Goal: Transaction & Acquisition: Purchase product/service

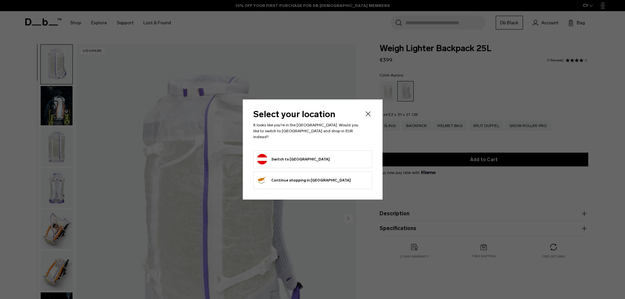
click at [369, 116] on icon "Close" at bounding box center [368, 114] width 8 height 8
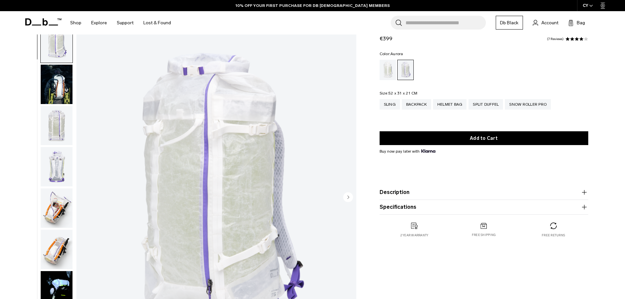
scroll to position [66, 0]
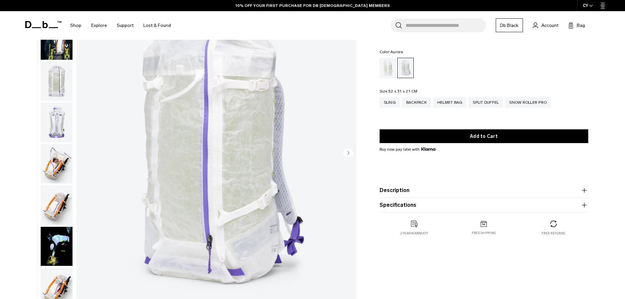
click at [52, 159] on img "button" at bounding box center [57, 163] width 32 height 39
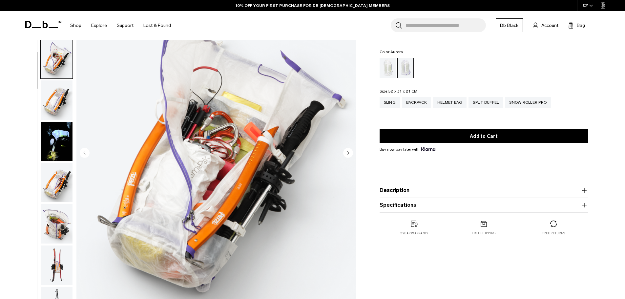
scroll to position [165, 0]
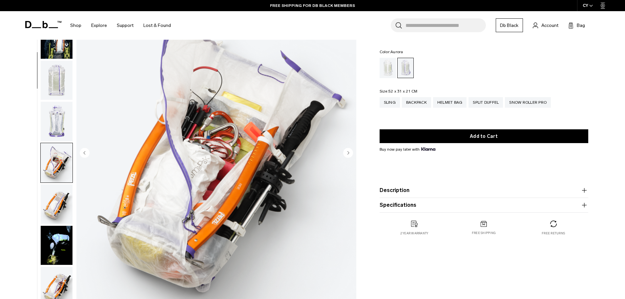
click at [59, 124] on img "button" at bounding box center [57, 121] width 32 height 39
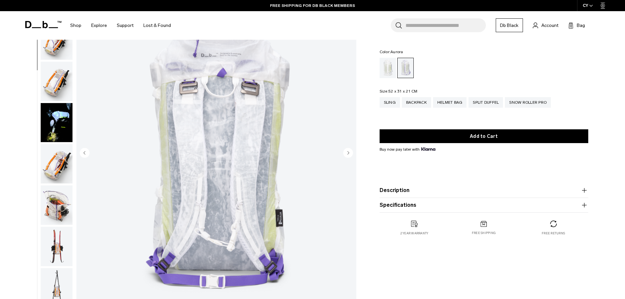
click at [55, 79] on img "button" at bounding box center [57, 81] width 32 height 39
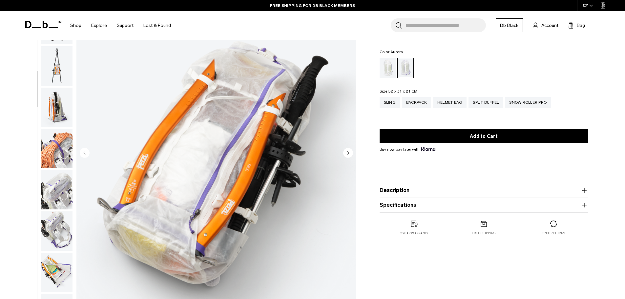
scroll to position [392, 0]
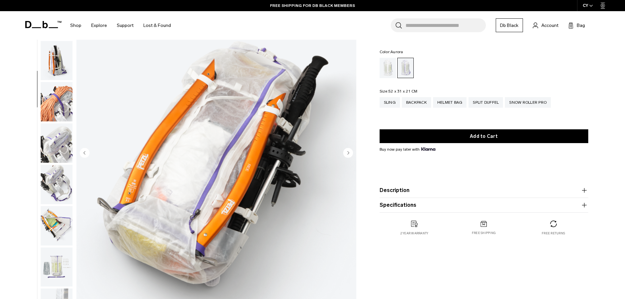
click at [66, 215] on img "button" at bounding box center [57, 225] width 32 height 39
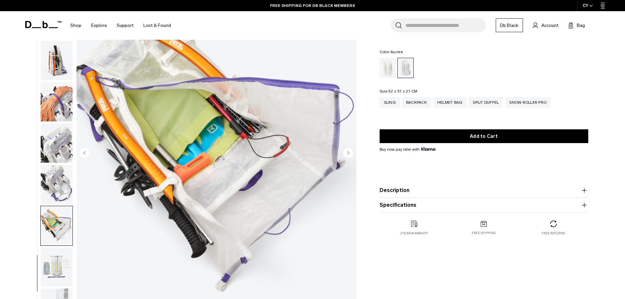
click at [62, 219] on img "button" at bounding box center [57, 225] width 32 height 39
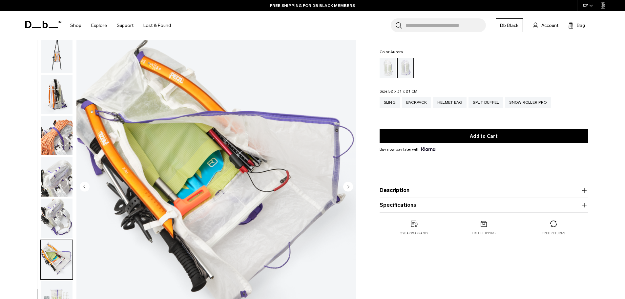
scroll to position [0, 0]
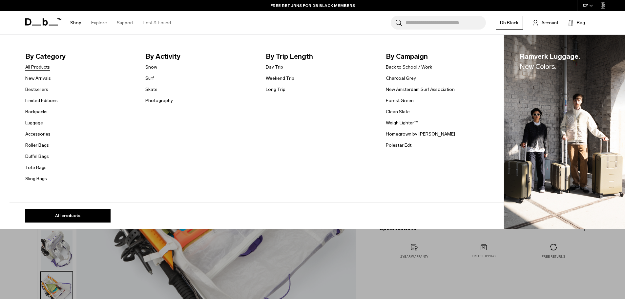
click at [38, 70] on link "All Products" at bounding box center [37, 67] width 25 height 7
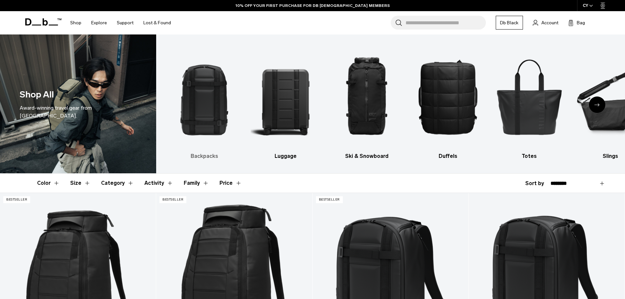
click at [199, 103] on img "1 / 10" at bounding box center [204, 96] width 70 height 105
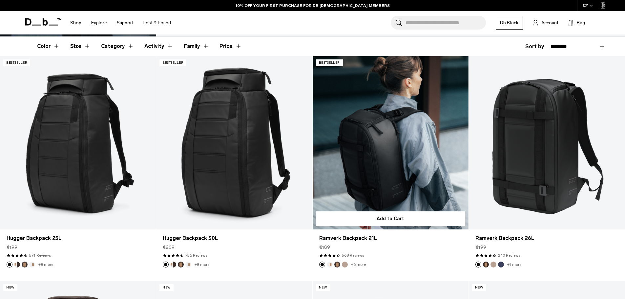
scroll to position [131, 0]
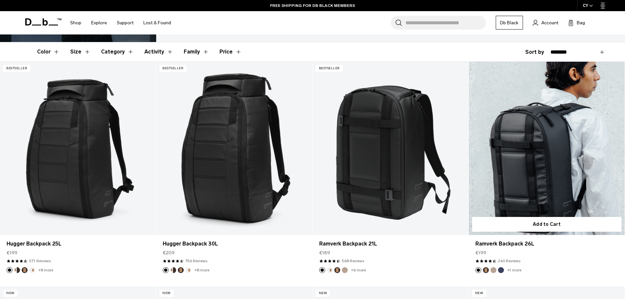
click at [493, 271] on button "Fogbow Beige" at bounding box center [494, 270] width 6 height 6
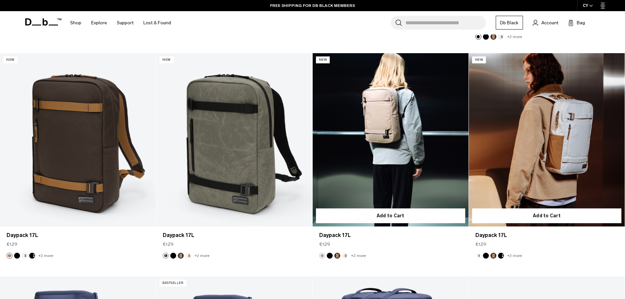
scroll to position [1706, 0]
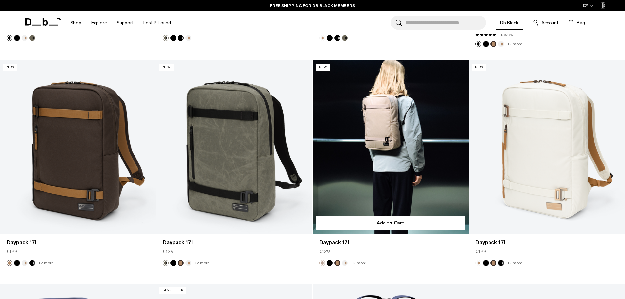
drag, startPoint x: 378, startPoint y: 157, endPoint x: 393, endPoint y: 130, distance: 31.6
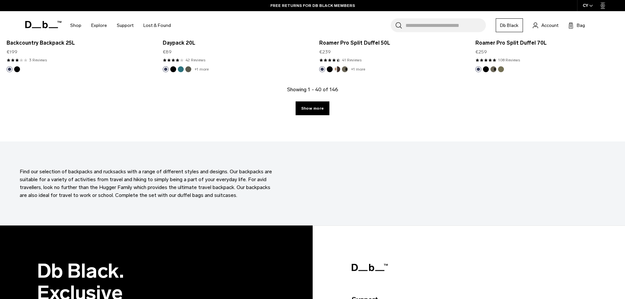
scroll to position [2362, 0]
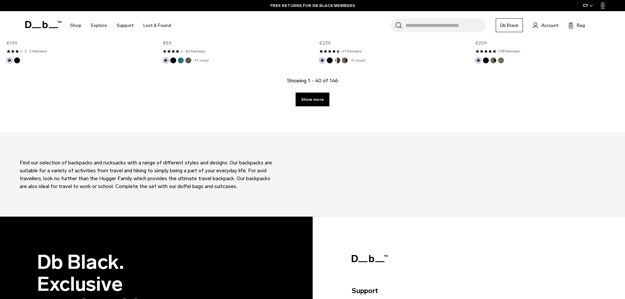
click at [324, 107] on div "Showing 1 - 40 of 146 Show more" at bounding box center [312, 105] width 625 height 56
click at [322, 105] on link "Show more" at bounding box center [313, 100] width 34 height 14
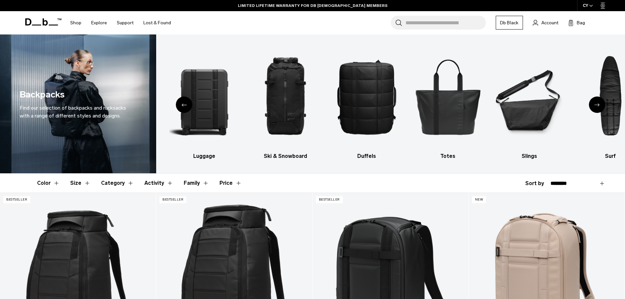
click at [76, 183] on button "Size" at bounding box center [80, 183] width 20 height 19
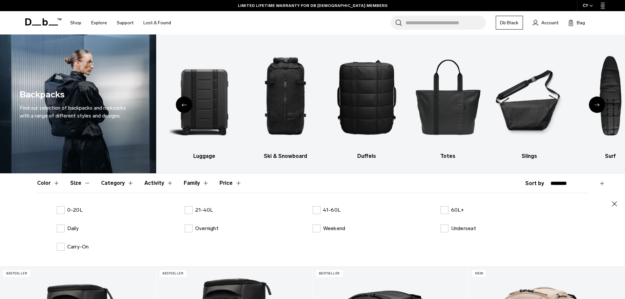
scroll to position [33, 0]
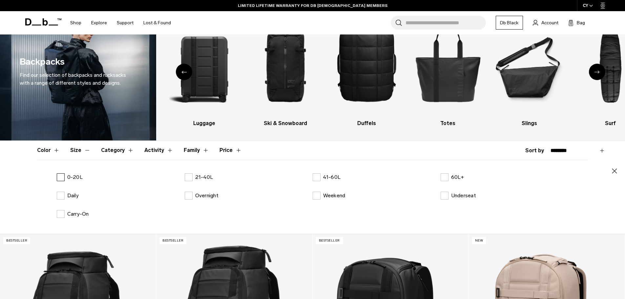
click at [60, 178] on label "0-20L" at bounding box center [70, 177] width 26 height 8
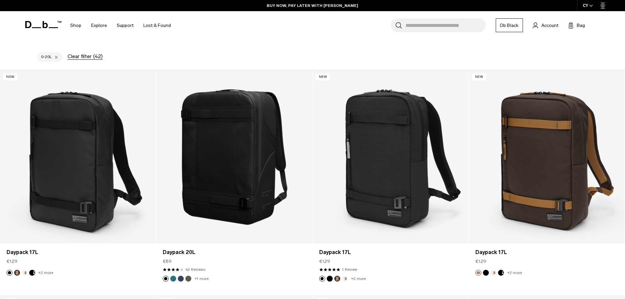
scroll to position [262, 0]
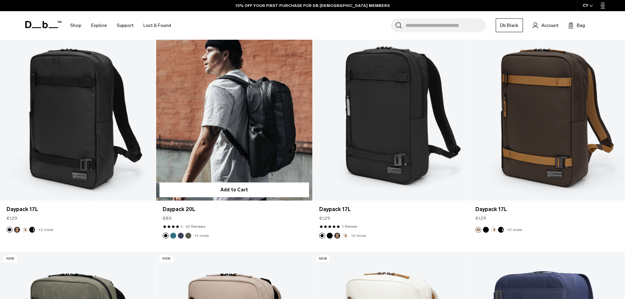
click at [206, 235] on link "+1 more" at bounding box center [202, 235] width 14 height 5
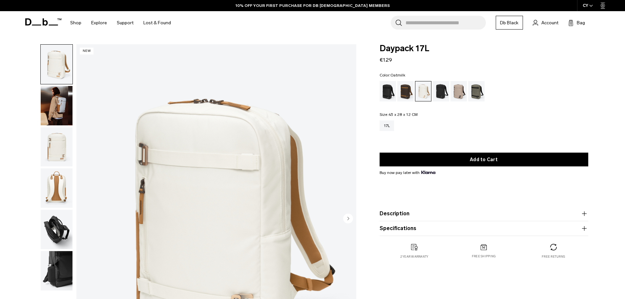
click at [51, 101] on img "button" at bounding box center [57, 105] width 32 height 39
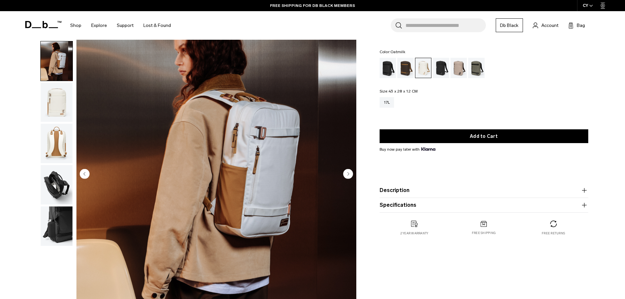
scroll to position [33, 0]
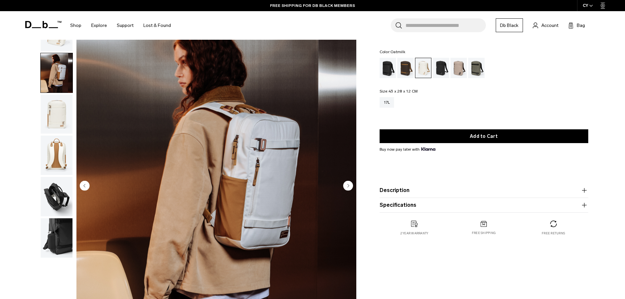
click at [349, 186] on circle "Next slide" at bounding box center [348, 185] width 10 height 10
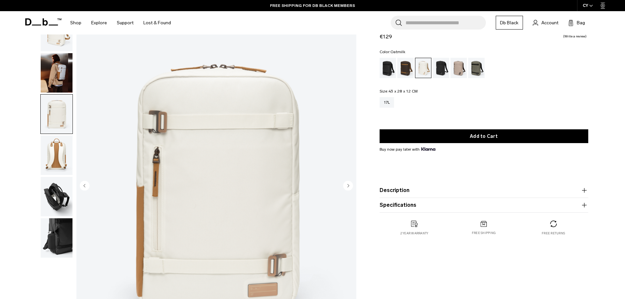
click at [350, 186] on circle "Next slide" at bounding box center [348, 185] width 10 height 10
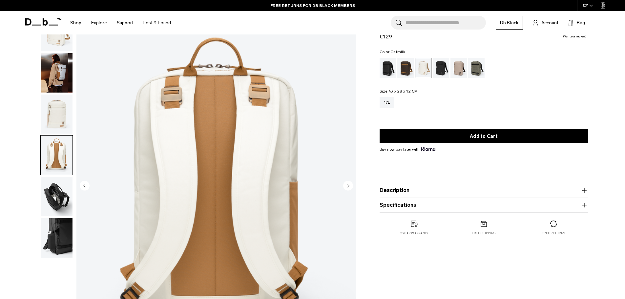
click at [350, 186] on circle "Next slide" at bounding box center [348, 185] width 10 height 10
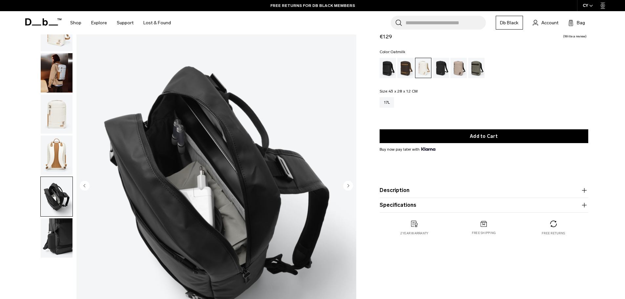
click at [347, 186] on circle "Next slide" at bounding box center [348, 185] width 10 height 10
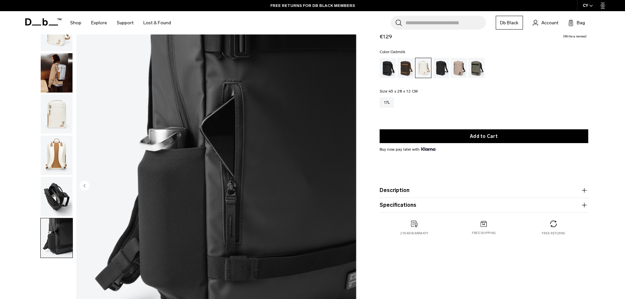
click at [347, 186] on img "6 / 6" at bounding box center [216, 185] width 280 height 349
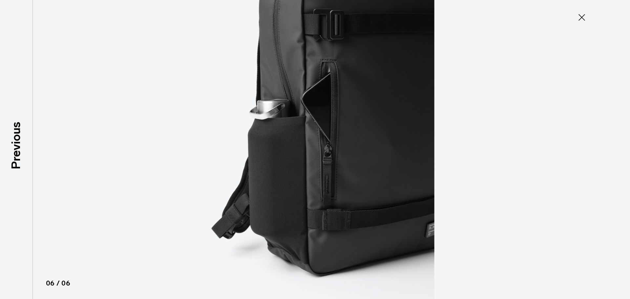
type button "Close"
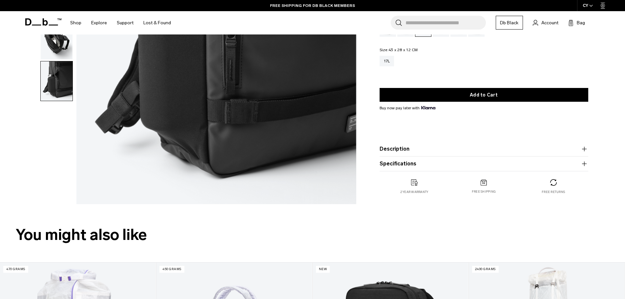
scroll to position [164, 0]
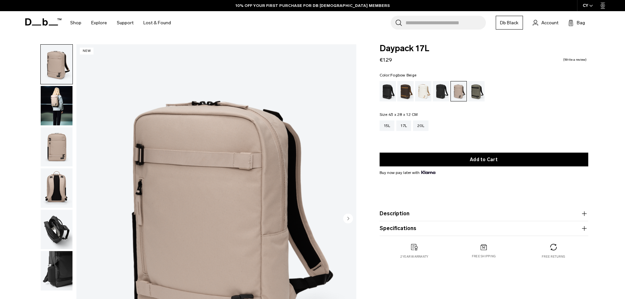
click at [54, 148] on img "button" at bounding box center [57, 146] width 32 height 39
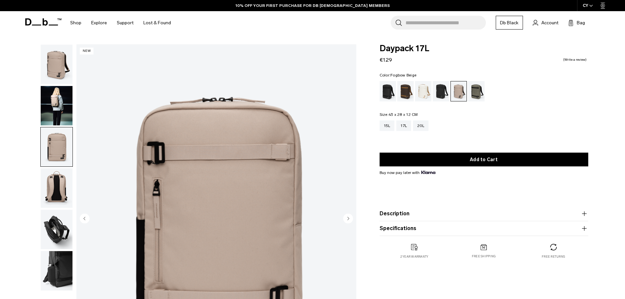
click at [54, 191] on img "button" at bounding box center [57, 187] width 32 height 39
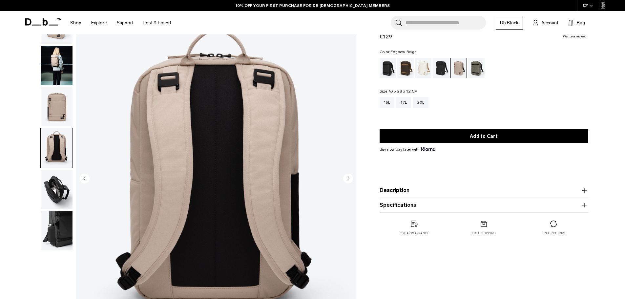
scroll to position [33, 0]
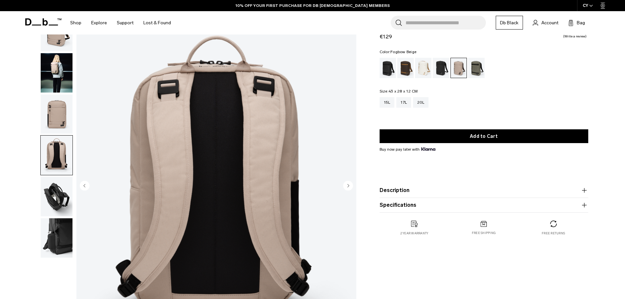
click at [59, 185] on img "button" at bounding box center [57, 196] width 32 height 39
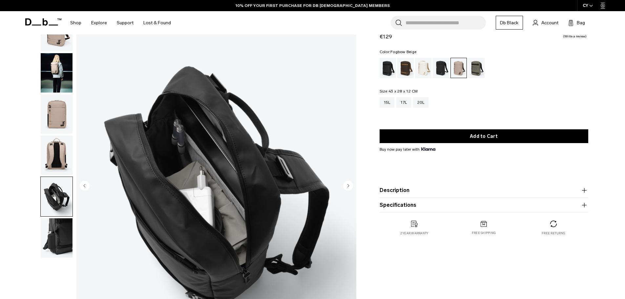
click at [58, 226] on img "button" at bounding box center [57, 237] width 32 height 39
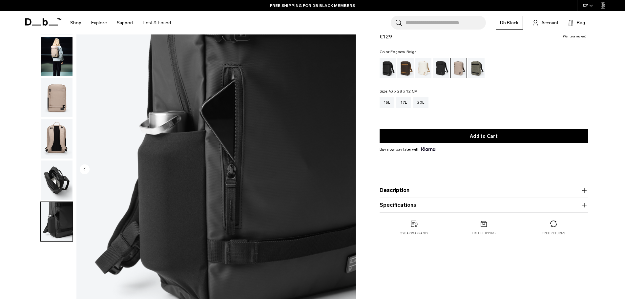
scroll to position [66, 0]
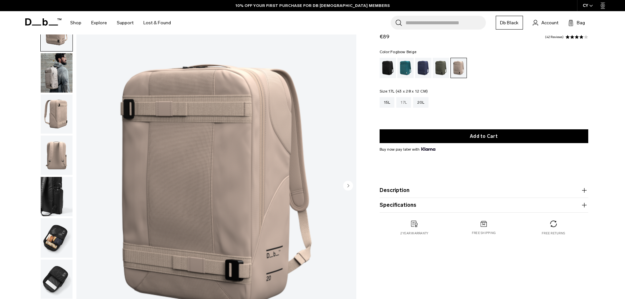
click at [403, 102] on div "17L" at bounding box center [403, 102] width 15 height 10
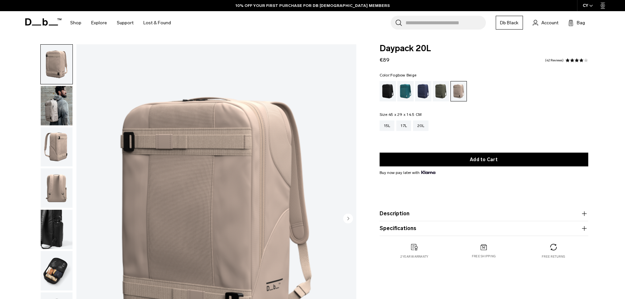
click at [55, 117] on img "button" at bounding box center [57, 105] width 32 height 39
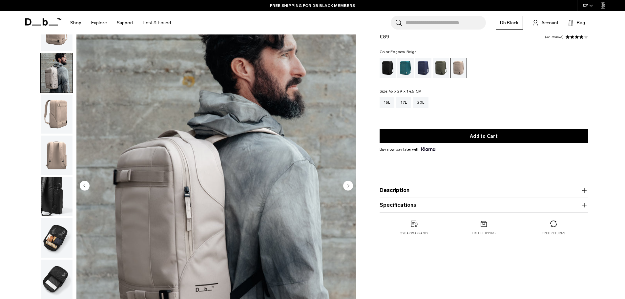
scroll to position [98, 0]
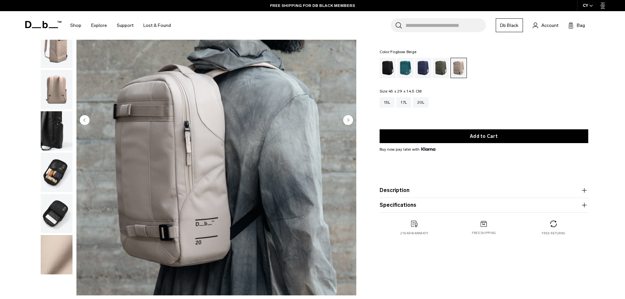
click at [347, 121] on icon "Next slide" at bounding box center [348, 119] width 2 height 3
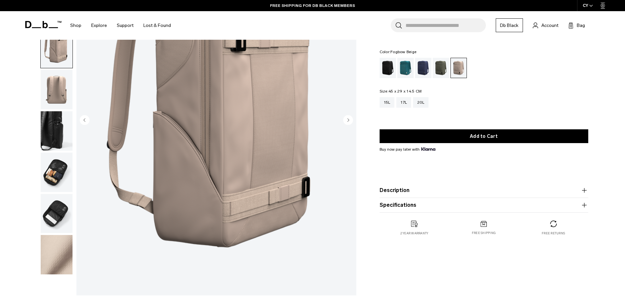
click at [347, 121] on icon "Next slide" at bounding box center [348, 119] width 2 height 3
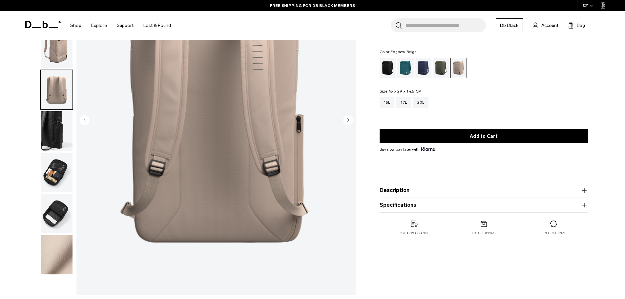
click at [347, 121] on icon "Next slide" at bounding box center [348, 119] width 2 height 3
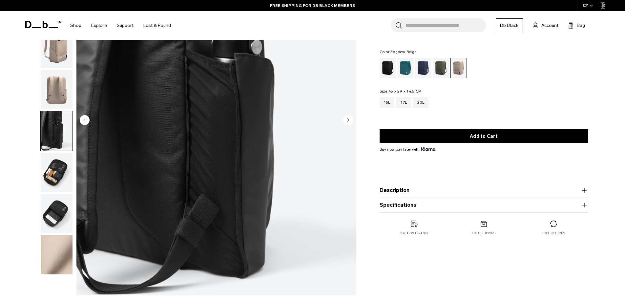
click at [347, 121] on icon "Next slide" at bounding box center [348, 119] width 2 height 3
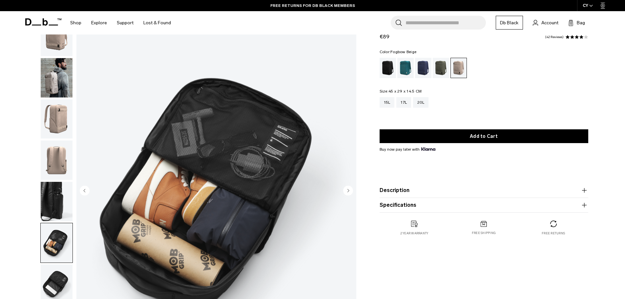
scroll to position [66, 0]
